Goal: Task Accomplishment & Management: Manage account settings

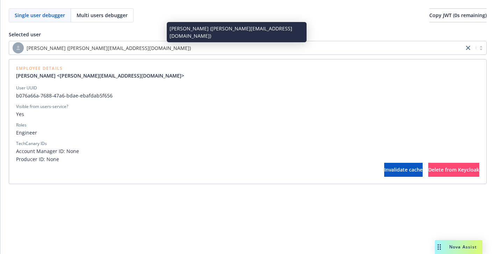
click at [72, 45] on span "[PERSON_NAME] ([PERSON_NAME][EMAIL_ADDRESS][DOMAIN_NAME])" at bounding box center [109, 47] width 164 height 7
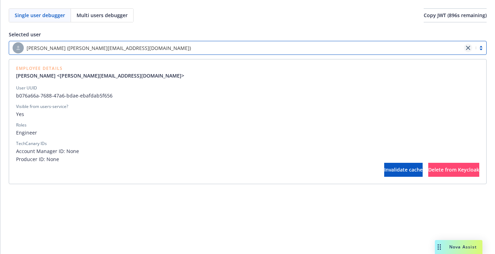
click at [469, 45] on link "close" at bounding box center [468, 48] width 8 height 8
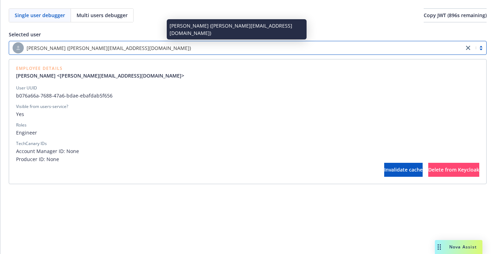
click at [223, 48] on div "[PERSON_NAME] ([PERSON_NAME][EMAIL_ADDRESS][DOMAIN_NAME])" at bounding box center [237, 47] width 448 height 11
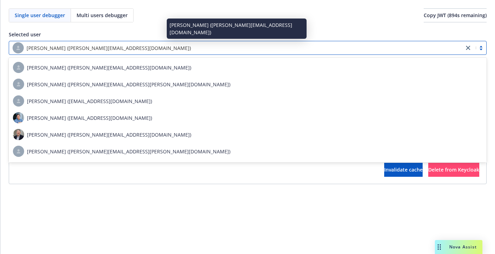
paste input "9c7e6bab-a132-458e-9df2-8f4fe505c8b3"
type input "9c7e6bab-a132-458e-9df2-8f4fe505c8b3"
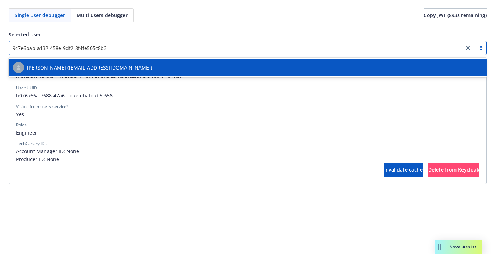
click at [188, 67] on div "[PERSON_NAME] ([EMAIL_ADDRESS][DOMAIN_NAME])" at bounding box center [247, 67] width 469 height 11
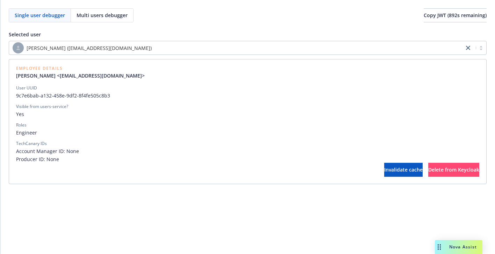
click at [151, 198] on div "Single user debugger Multi users debugger Copy JWT ( 892 s remaining) Selected …" at bounding box center [247, 127] width 494 height 254
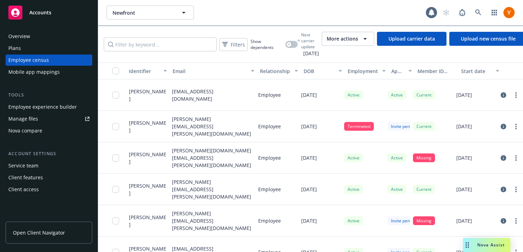
click at [53, 108] on div "Employee experience builder" at bounding box center [42, 106] width 68 height 11
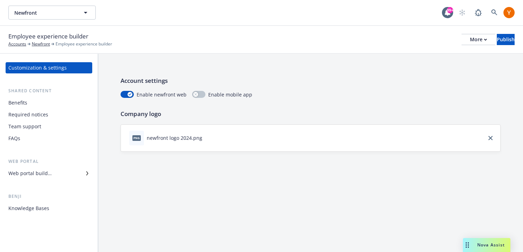
click at [55, 97] on div "Benefits" at bounding box center [48, 102] width 81 height 11
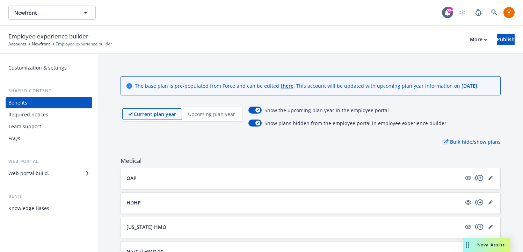
click at [479, 180] on icon "copyPlus" at bounding box center [479, 178] width 8 height 8
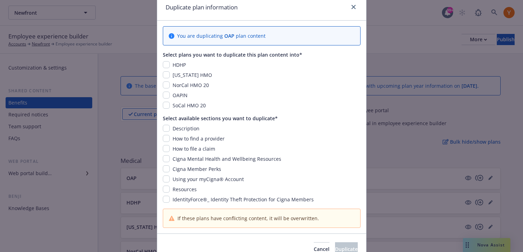
scroll to position [20, 0]
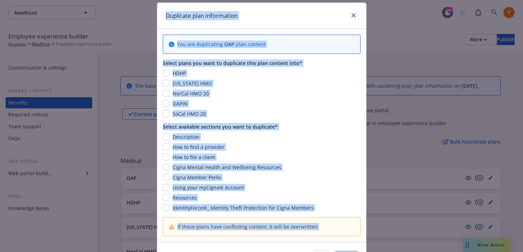
drag, startPoint x: 327, startPoint y: 228, endPoint x: 165, endPoint y: 17, distance: 265.8
click at [165, 17] on div "Duplicate plan information You are duplicating OAP plan content Select plans yo…" at bounding box center [262, 137] width 210 height 271
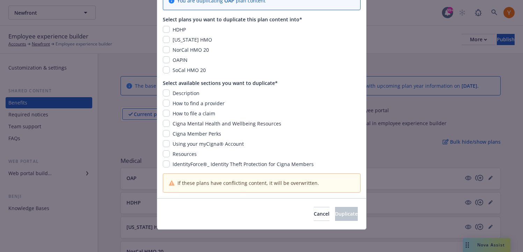
click at [199, 96] on div "Description" at bounding box center [185, 92] width 31 height 7
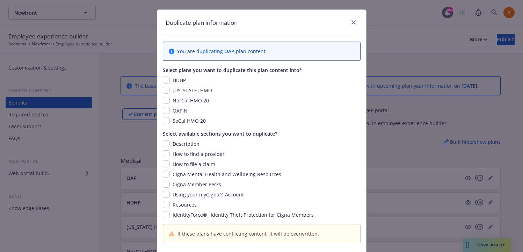
scroll to position [0, 0]
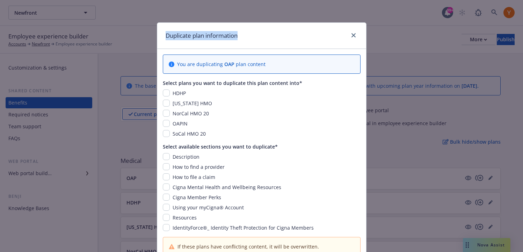
drag, startPoint x: 247, startPoint y: 33, endPoint x: 167, endPoint y: 30, distance: 80.4
click at [167, 30] on div "Duplicate plan information" at bounding box center [261, 36] width 209 height 26
click at [194, 33] on h1 "Duplicate plan information" at bounding box center [202, 35] width 72 height 9
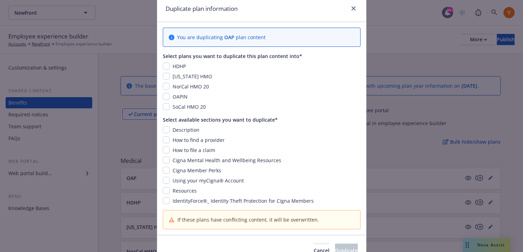
scroll to position [27, 0]
